Goal: Task Accomplishment & Management: Manage account settings

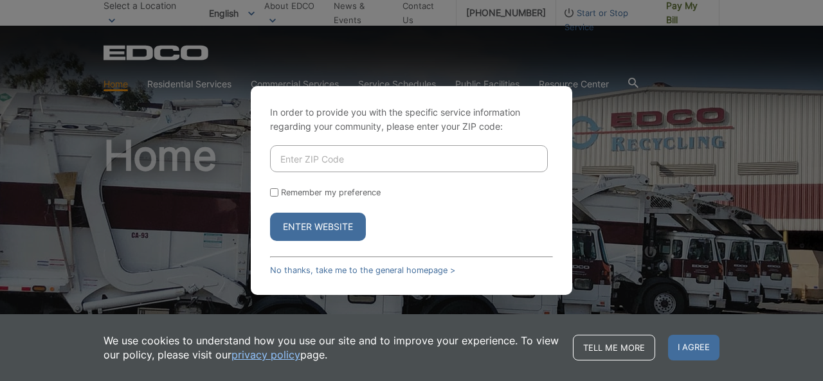
click at [379, 160] on input "Enter ZIP Code" at bounding box center [409, 158] width 278 height 27
type input "91942"
click at [341, 224] on button "Enter Website" at bounding box center [318, 227] width 96 height 28
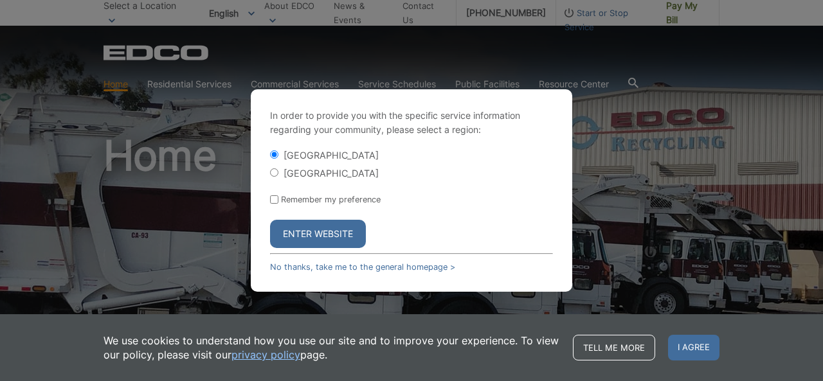
click at [333, 233] on button "Enter Website" at bounding box center [318, 234] width 96 height 28
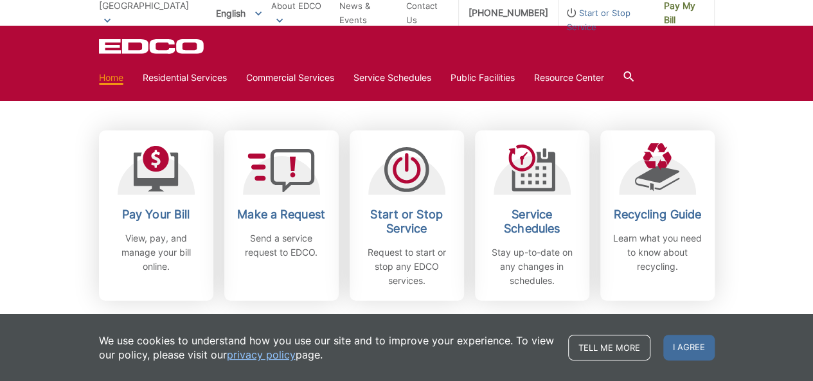
scroll to position [352, 0]
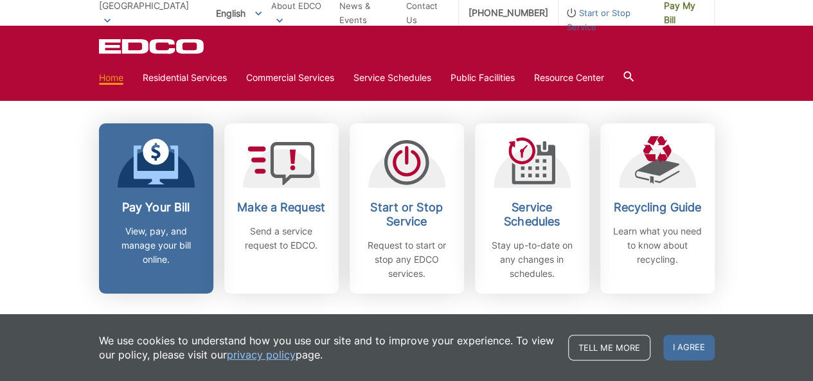
click at [149, 249] on p "View, pay, and manage your bill online." at bounding box center [156, 245] width 95 height 42
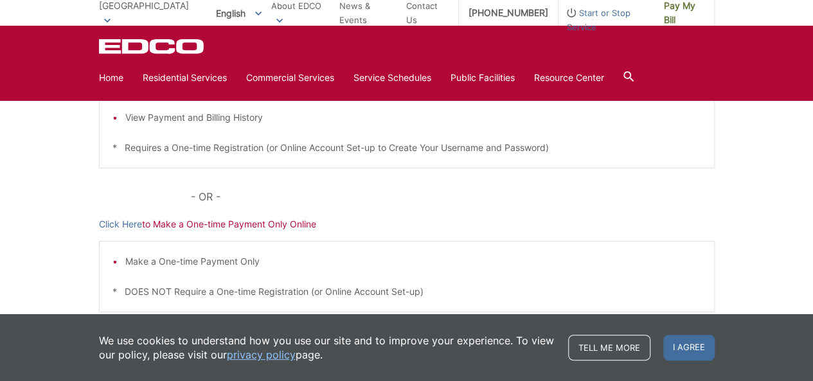
scroll to position [352, 0]
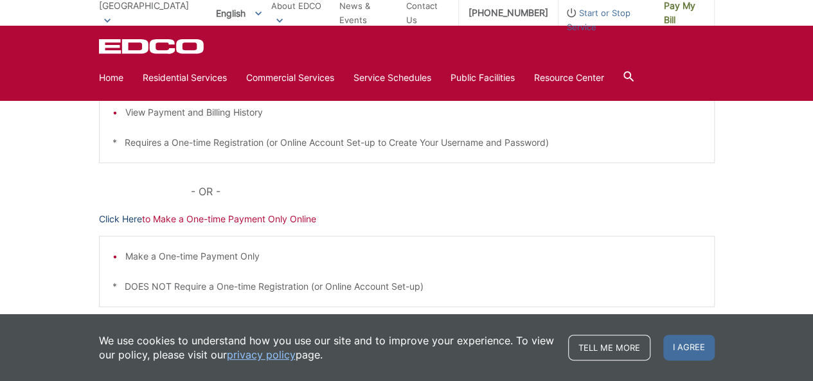
click at [120, 215] on link "Click Here" at bounding box center [120, 219] width 43 height 14
